Goal: Task Accomplishment & Management: Complete application form

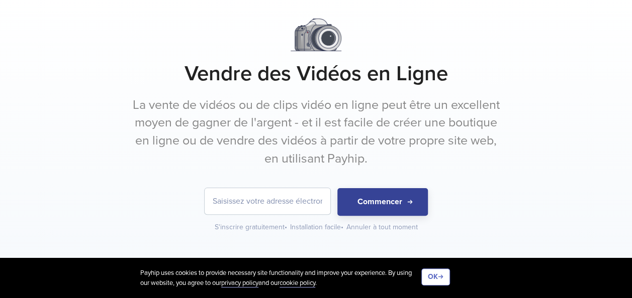
scroll to position [50, 0]
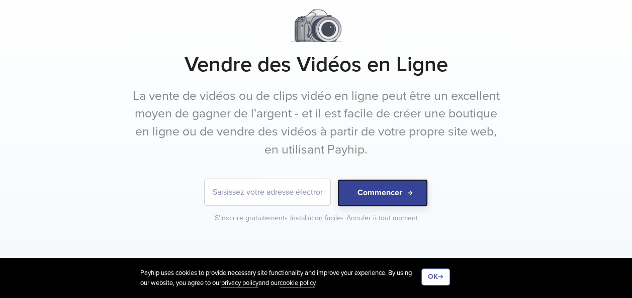
click at [383, 194] on button "Commencer" at bounding box center [382, 193] width 90 height 28
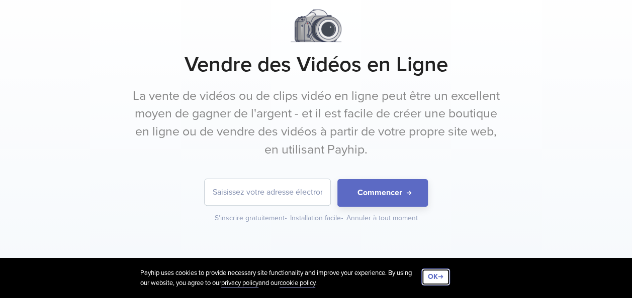
click at [439, 277] on button "OK" at bounding box center [435, 277] width 29 height 17
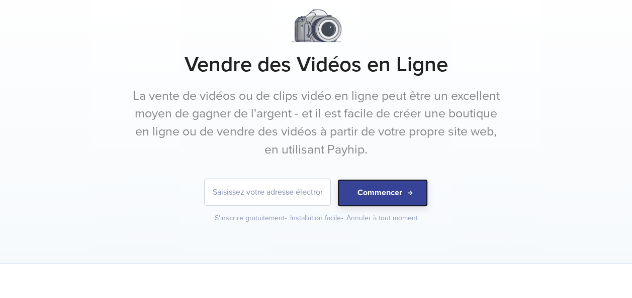
click at [372, 202] on button "Commencer" at bounding box center [382, 193] width 90 height 28
